Goal: Check status: Check status

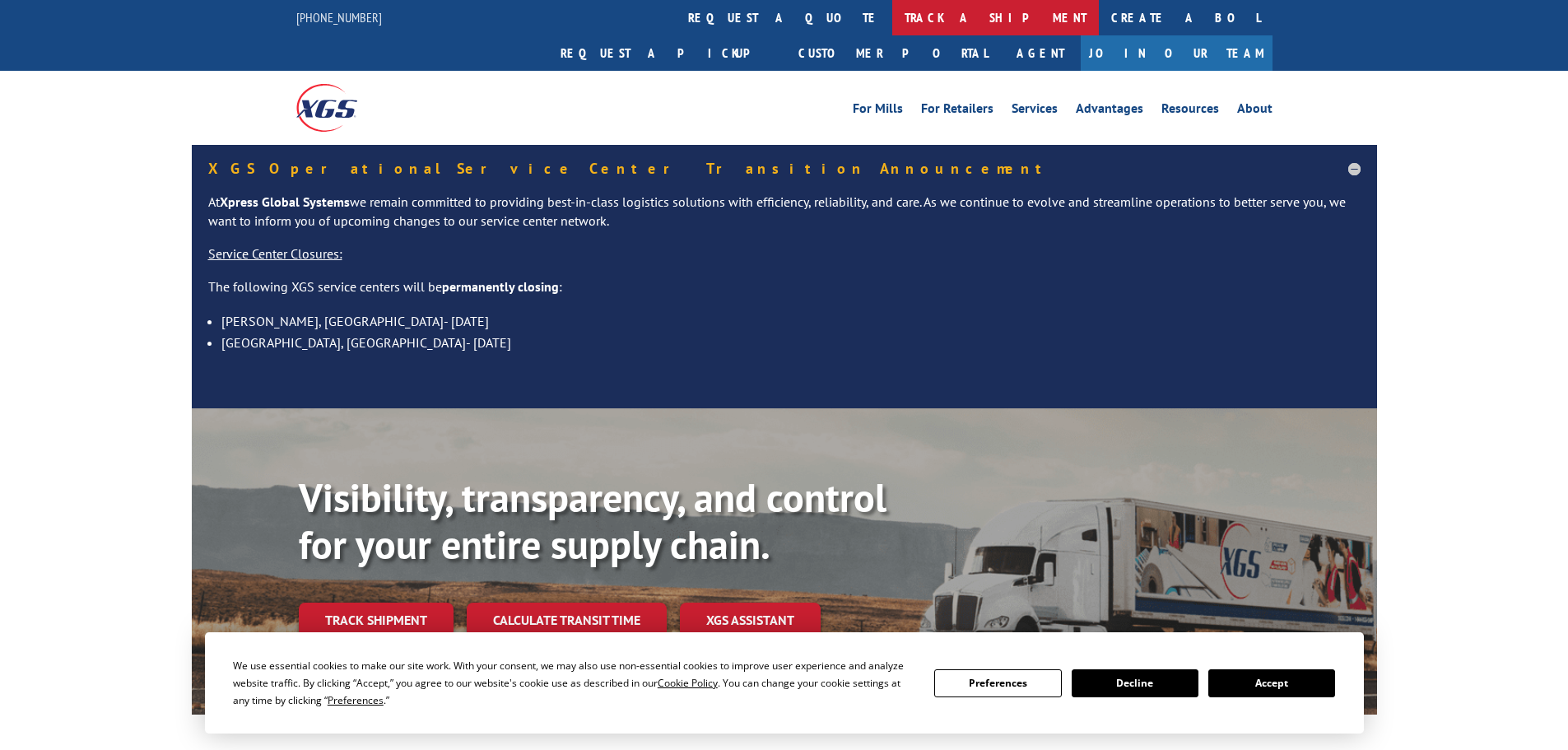
click at [892, 10] on link "track a shipment" at bounding box center [995, 17] width 207 height 36
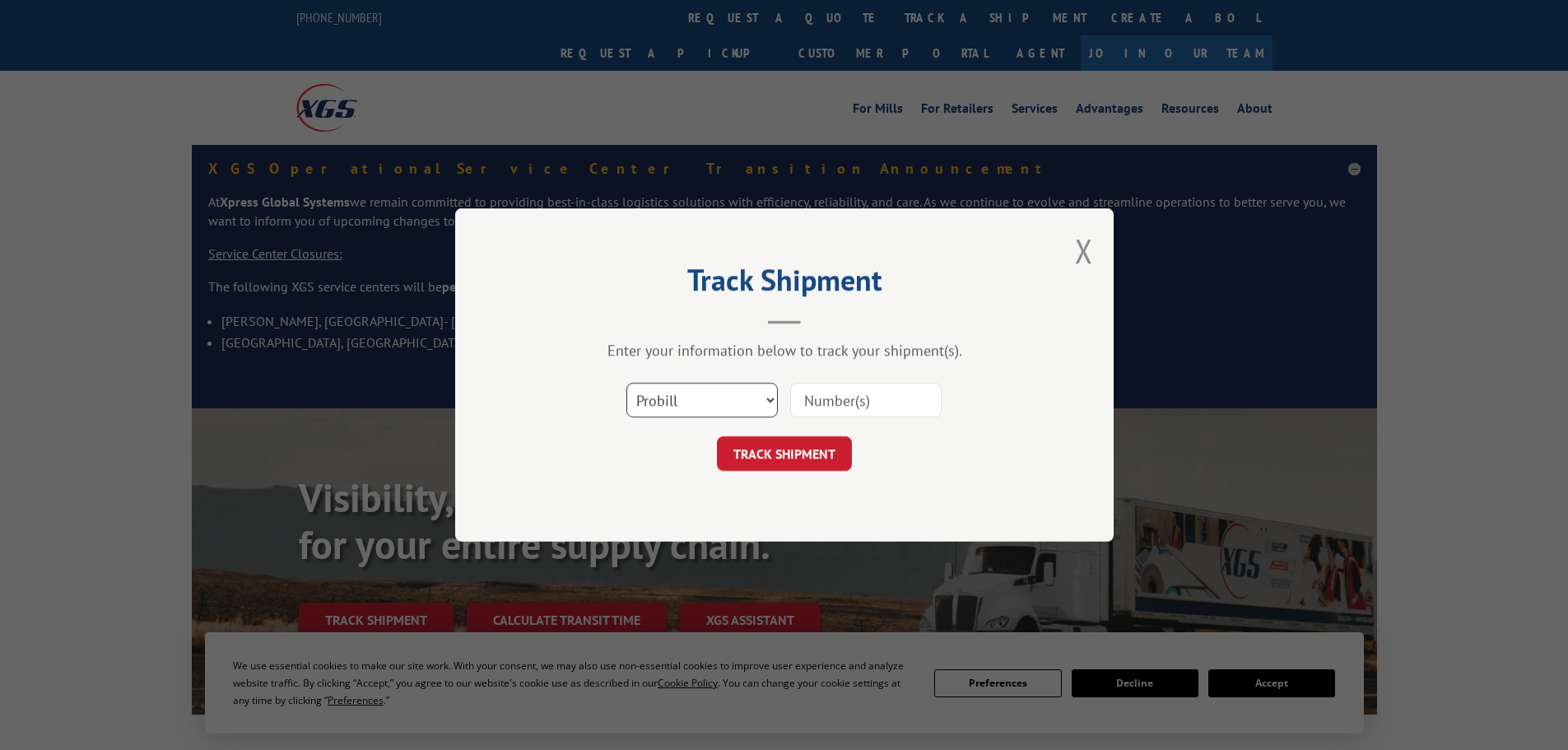
click at [728, 404] on select "Select category... Probill BOL PO" at bounding box center [702, 400] width 151 height 35
select select "bol"
click at [626, 383] on select "Select category... Probill BOL PO" at bounding box center [702, 400] width 151 height 35
click at [821, 406] on input at bounding box center [866, 400] width 151 height 35
paste input "5991144"
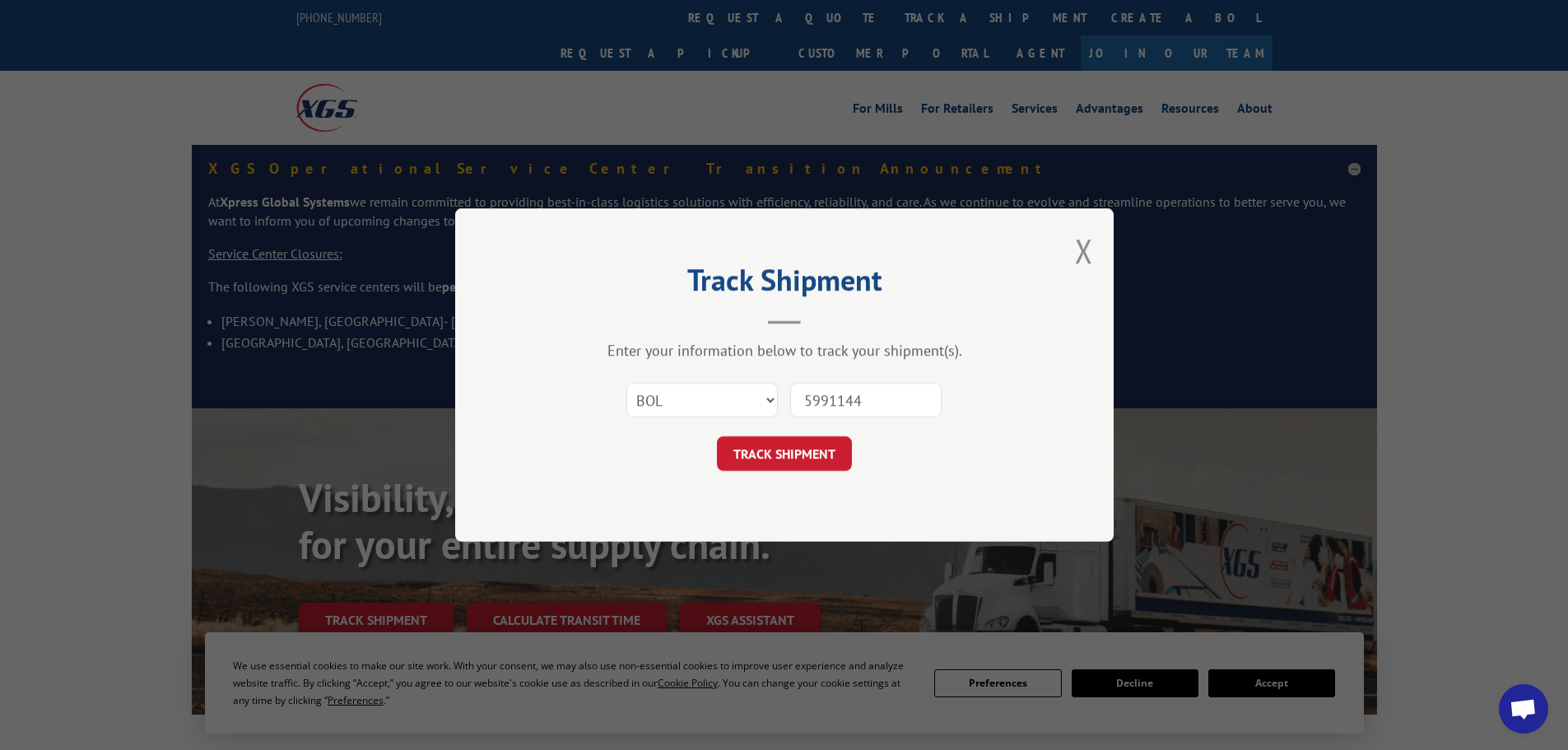
type input "5991144"
click at [798, 442] on button "TRACK SHIPMENT" at bounding box center [785, 454] width 135 height 35
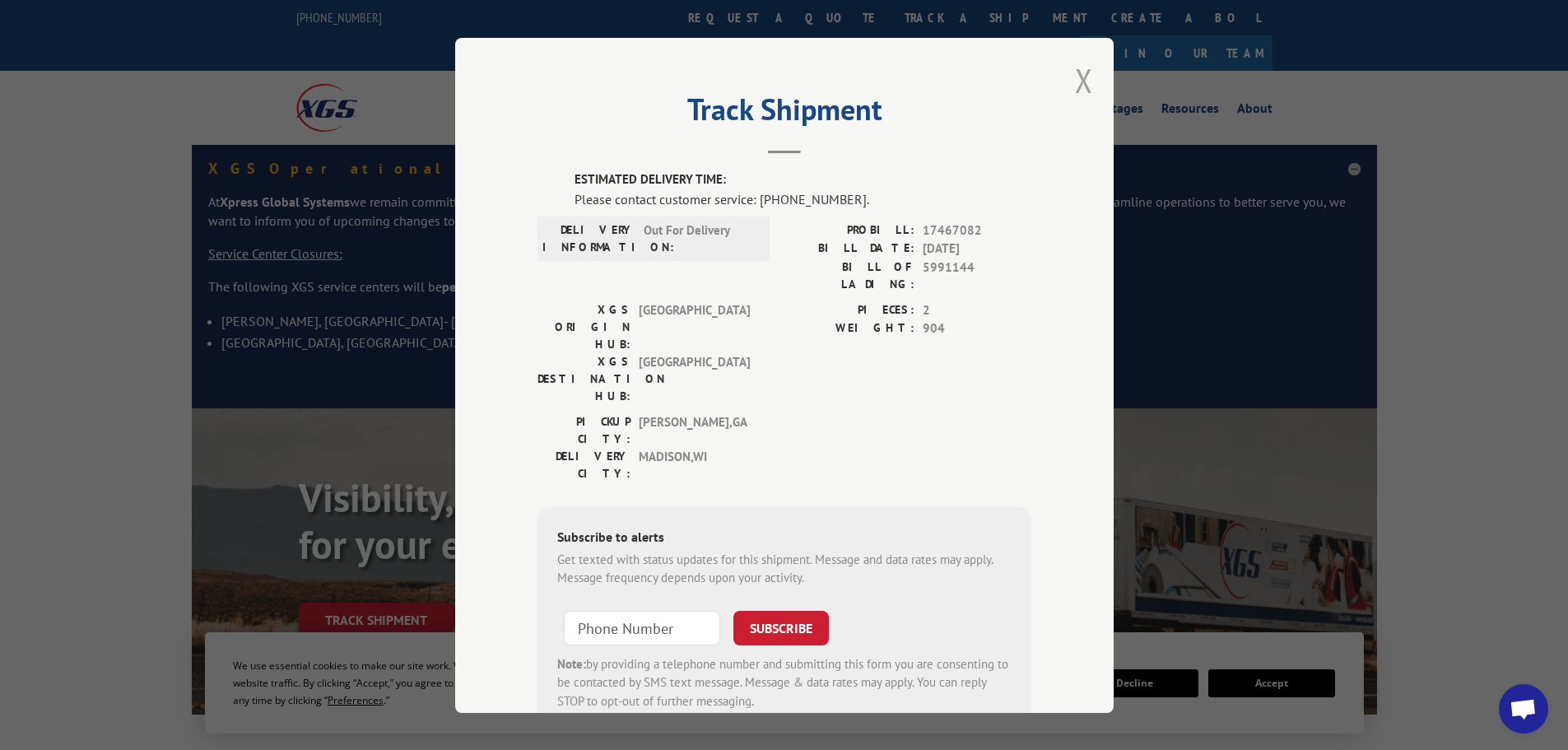
click at [1080, 74] on button "Close modal" at bounding box center [1084, 80] width 18 height 44
